Goal: Use online tool/utility: Utilize a website feature to perform a specific function

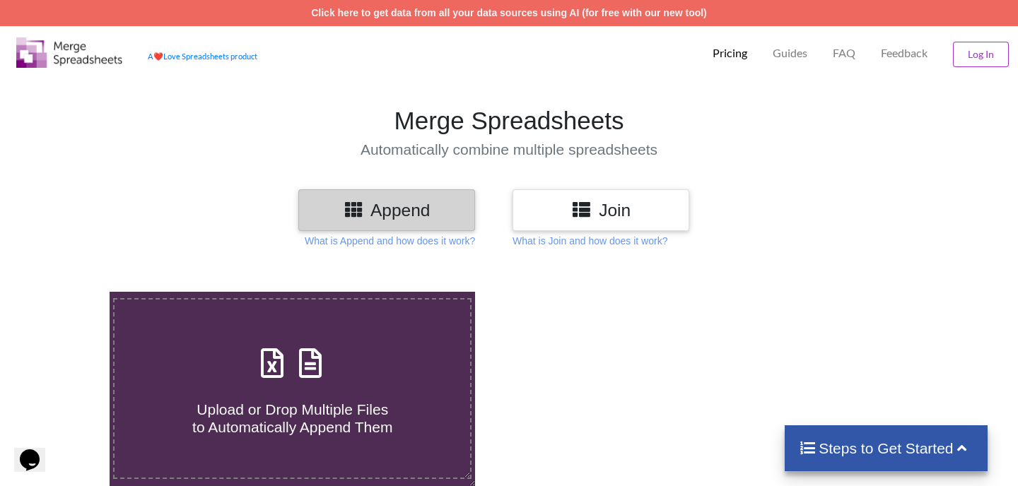
click at [300, 371] on icon at bounding box center [310, 356] width 35 height 30
click at [69, 292] on input "Upload or Drop Multiple Files to Automatically Append Them" at bounding box center [69, 292] width 0 height 0
type input "C:\fakepath\HR DATA FOR THE MONTH SEPTEMBER-2025.xlsx"
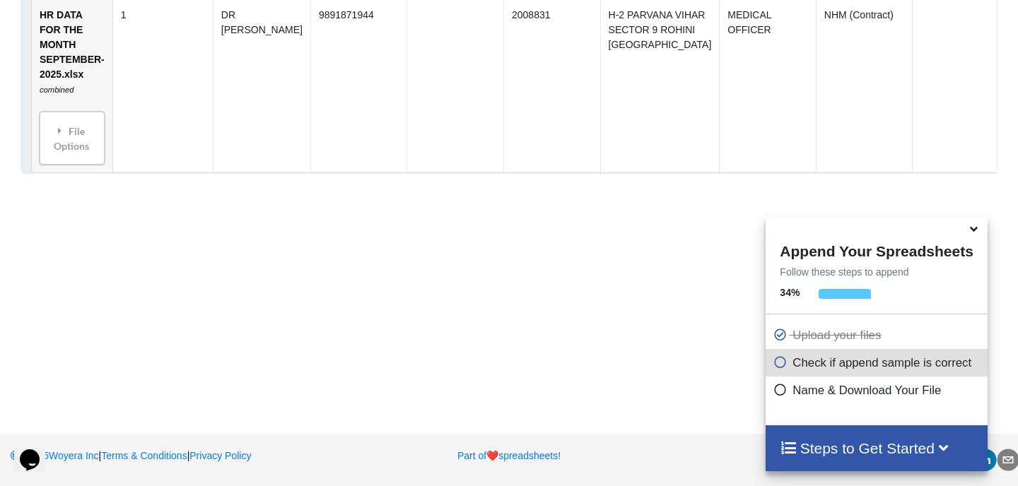
scroll to position [922, 0]
click at [977, 233] on icon at bounding box center [974, 227] width 15 height 13
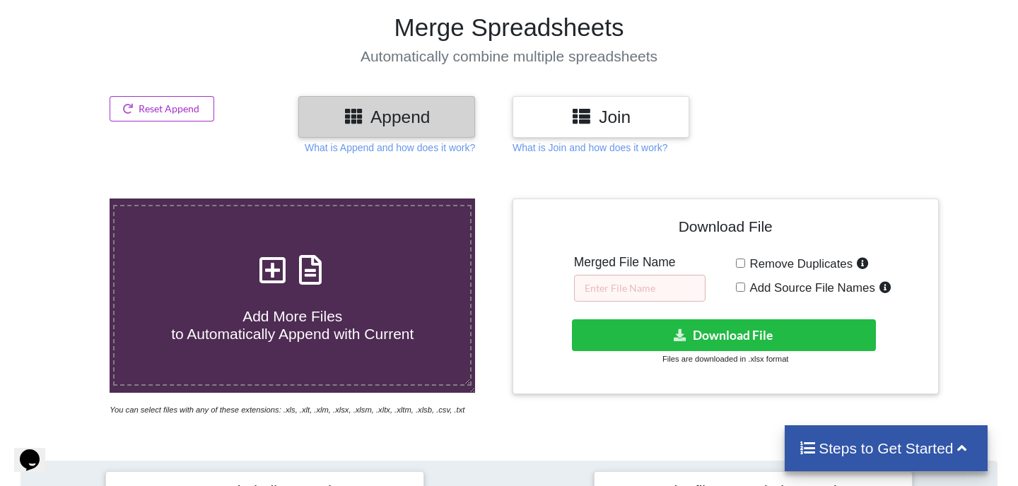
scroll to position [147, 0]
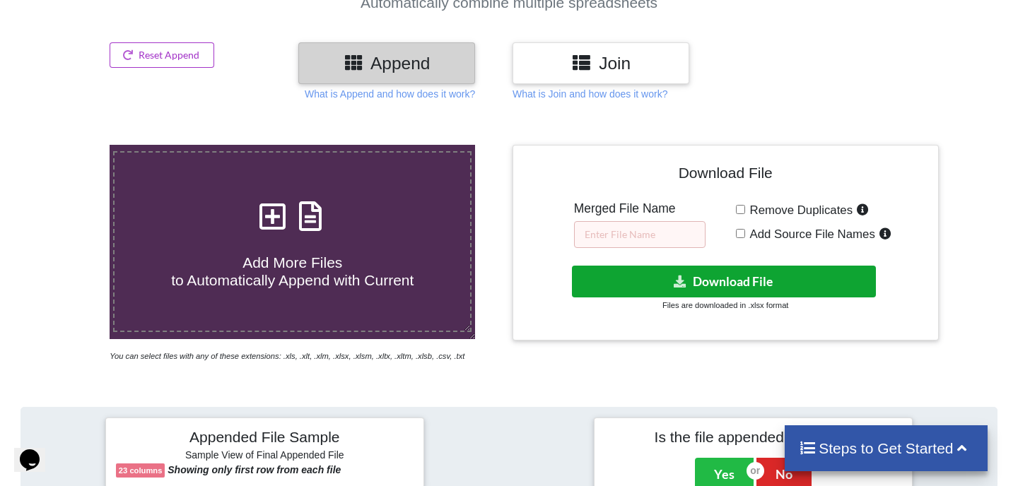
click at [687, 282] on button "Download File" at bounding box center [723, 282] width 303 height 32
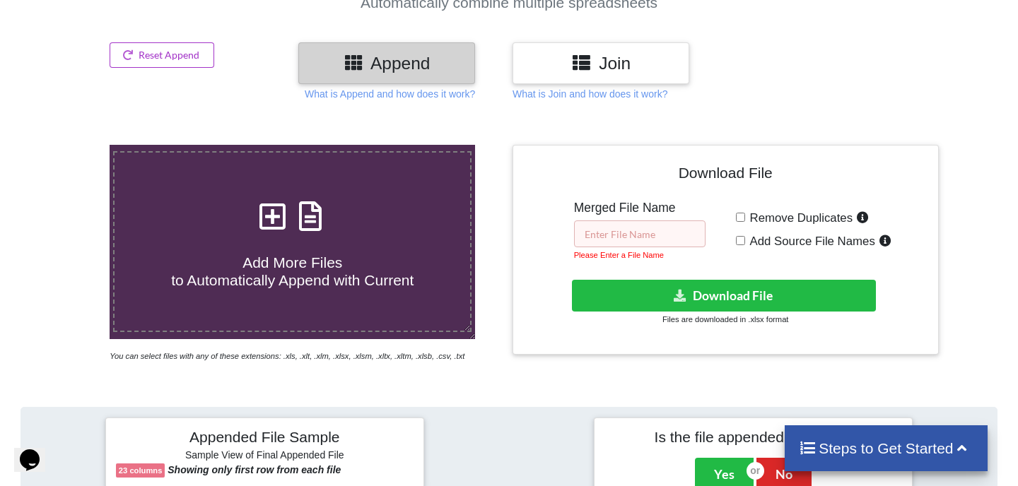
click at [630, 232] on input "text" at bounding box center [639, 234] width 131 height 27
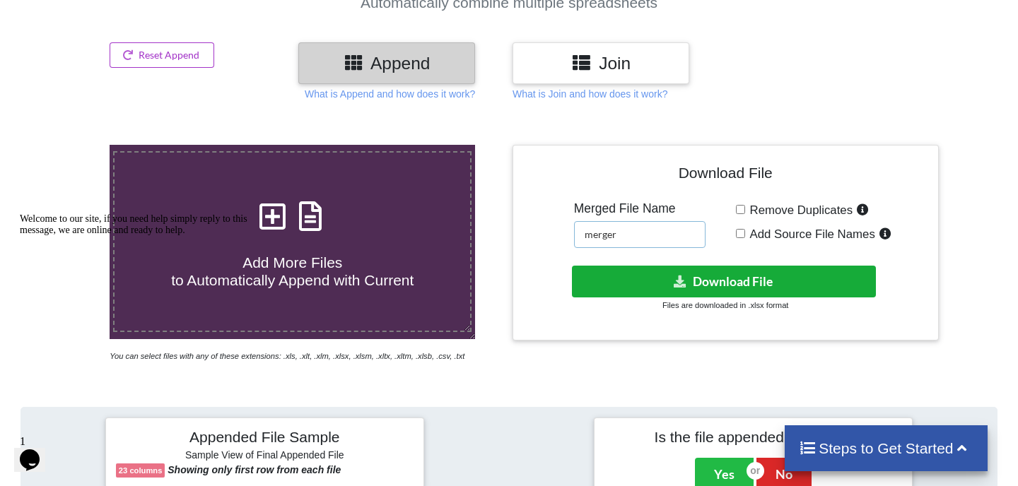
type input "merger"
click at [703, 276] on button "Download File" at bounding box center [723, 282] width 303 height 32
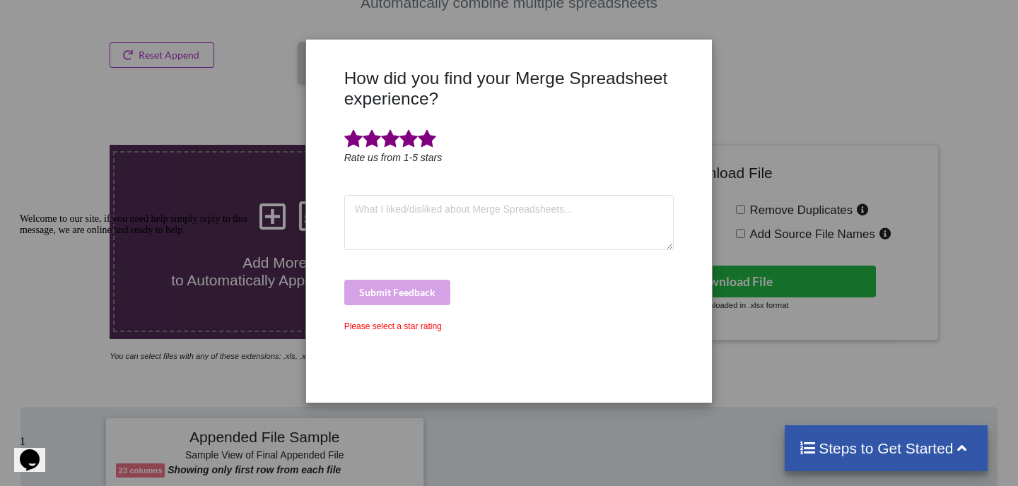
drag, startPoint x: 425, startPoint y: 142, endPoint x: 430, endPoint y: 153, distance: 12.3
click at [425, 142] on span at bounding box center [427, 139] width 18 height 20
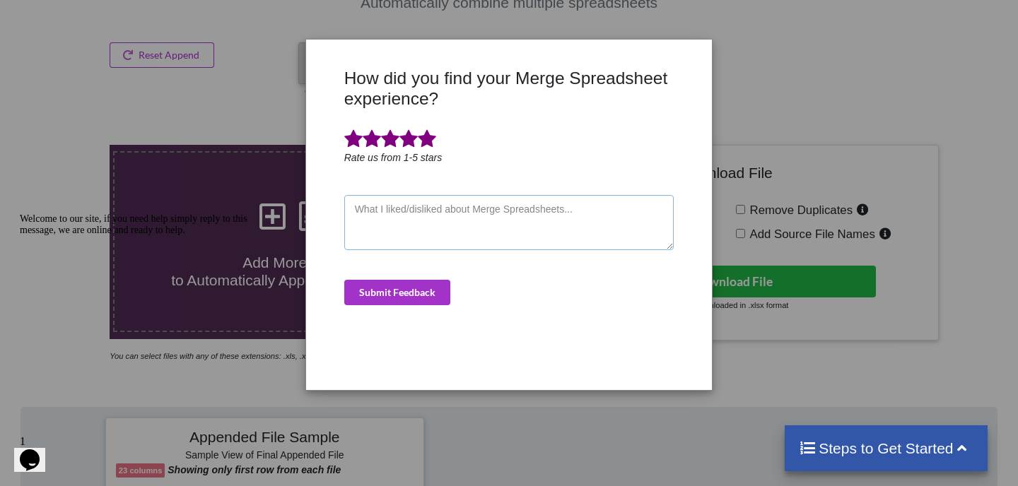
click at [454, 213] on textarea at bounding box center [509, 222] width 330 height 55
type textarea "good"
click at [412, 294] on button "Submit Feedback" at bounding box center [397, 292] width 106 height 25
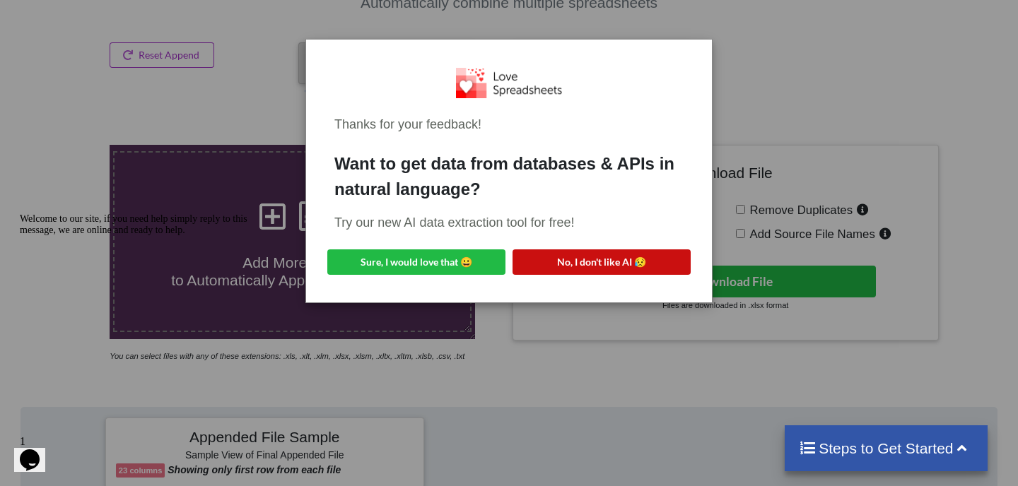
click at [626, 259] on button "No, I don't like AI 😥" at bounding box center [601, 262] width 178 height 25
